Goal: Information Seeking & Learning: Learn about a topic

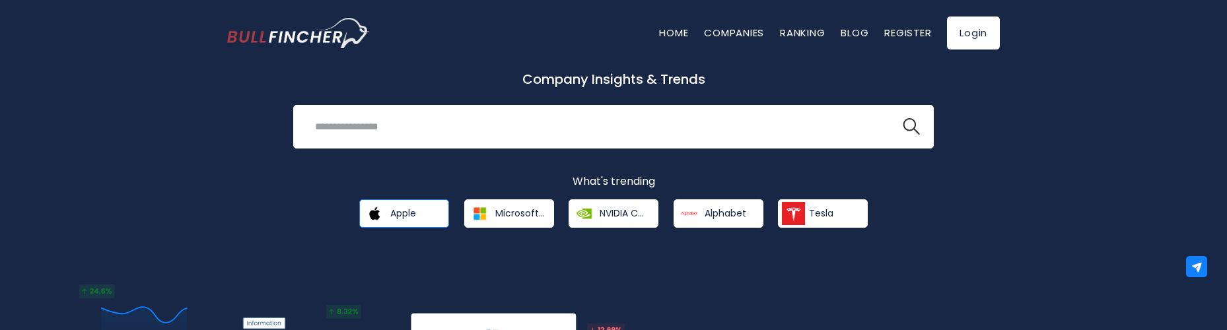
click at [414, 222] on link "Apple" at bounding box center [404, 213] width 90 height 28
